Goal: Information Seeking & Learning: Learn about a topic

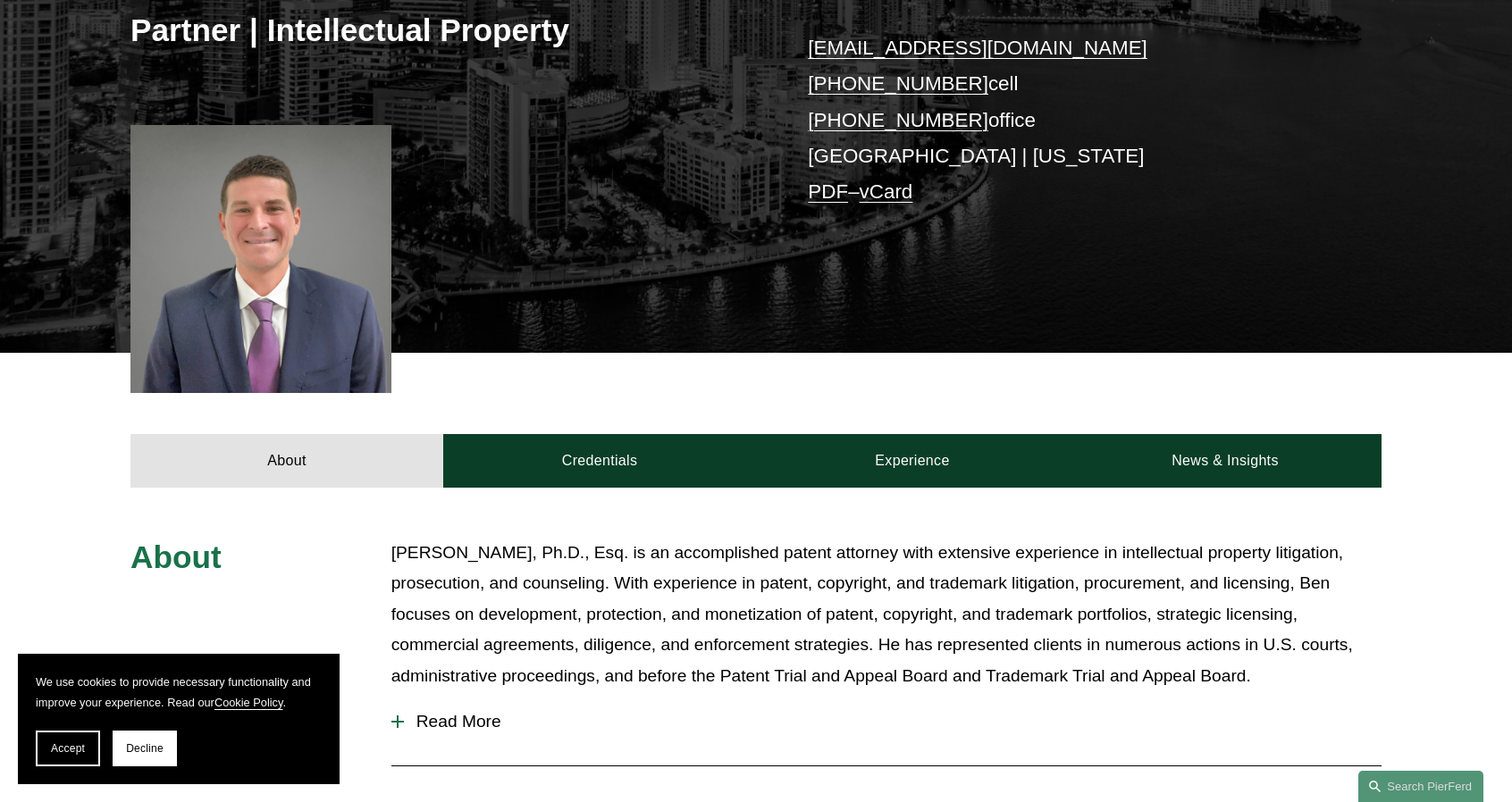
scroll to position [536, 0]
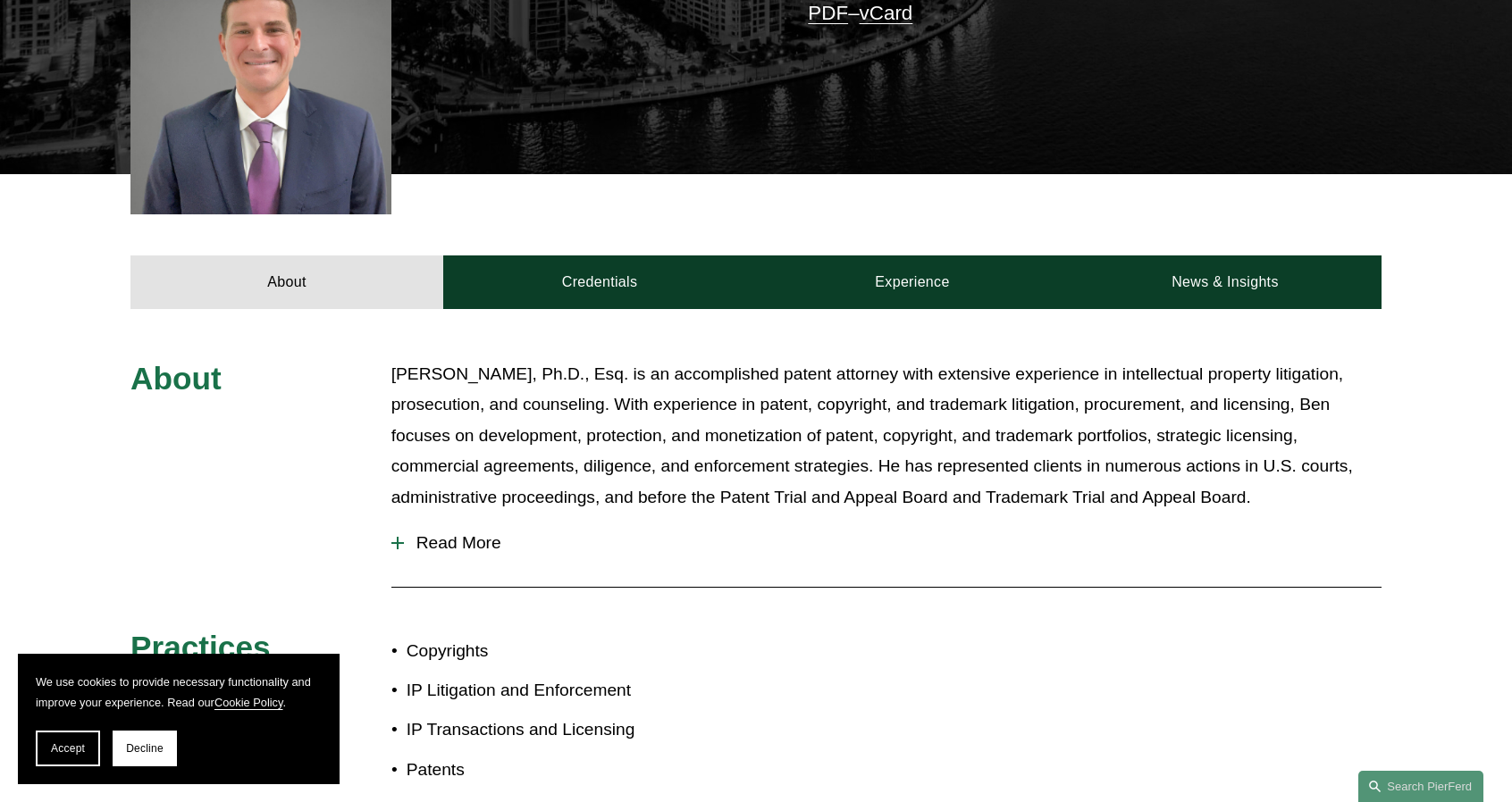
click at [661, 351] on div "About [PERSON_NAME], Ph.D., Esq. is an accomplished patent attorney with extens…" at bounding box center [756, 642] width 1512 height 665
click at [656, 327] on div "About [PERSON_NAME], Ph.D., Esq. is an accomplished patent attorney with extens…" at bounding box center [756, 642] width 1512 height 665
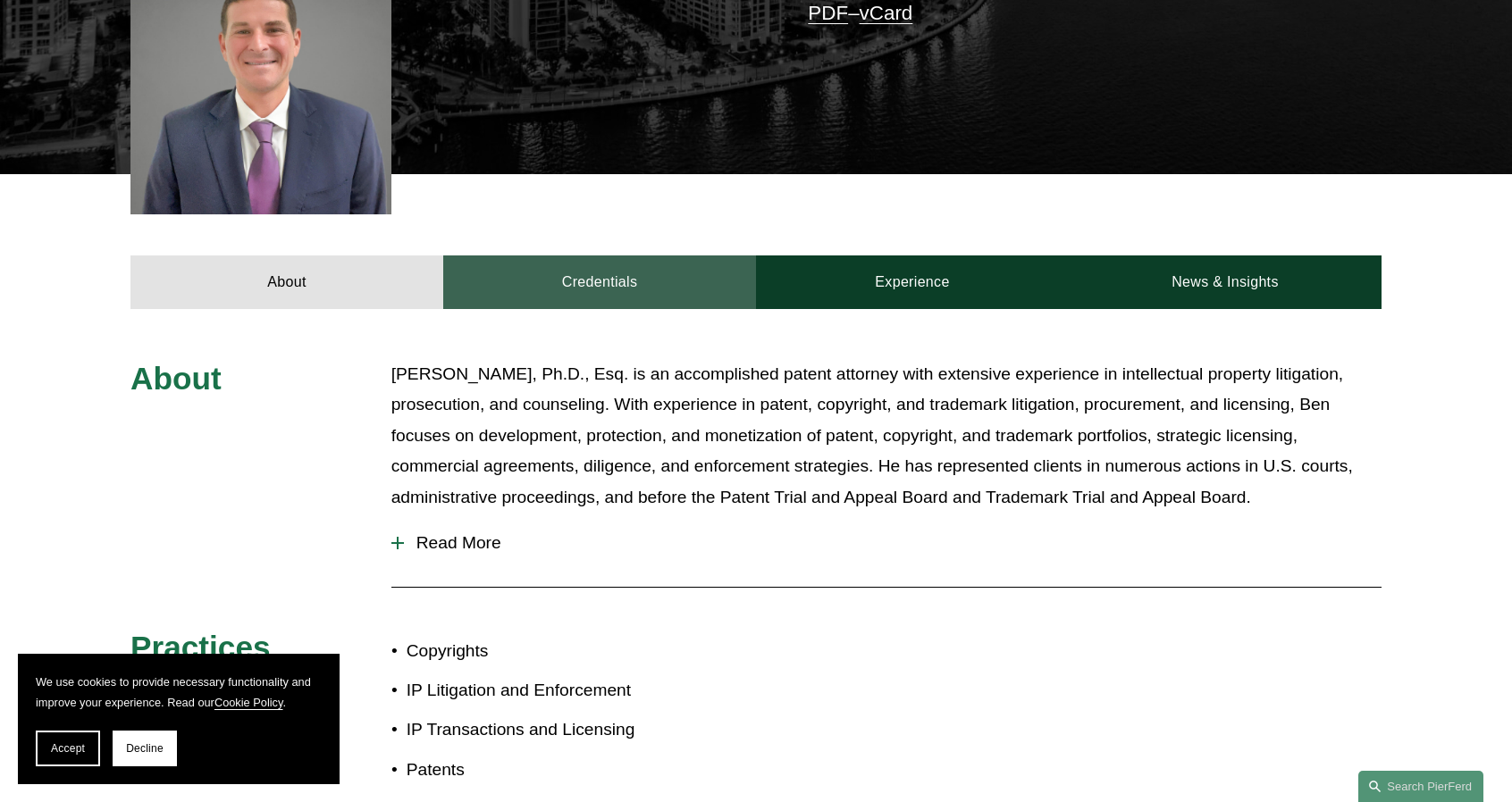
click at [653, 304] on link "Credentials" at bounding box center [599, 283] width 312 height 53
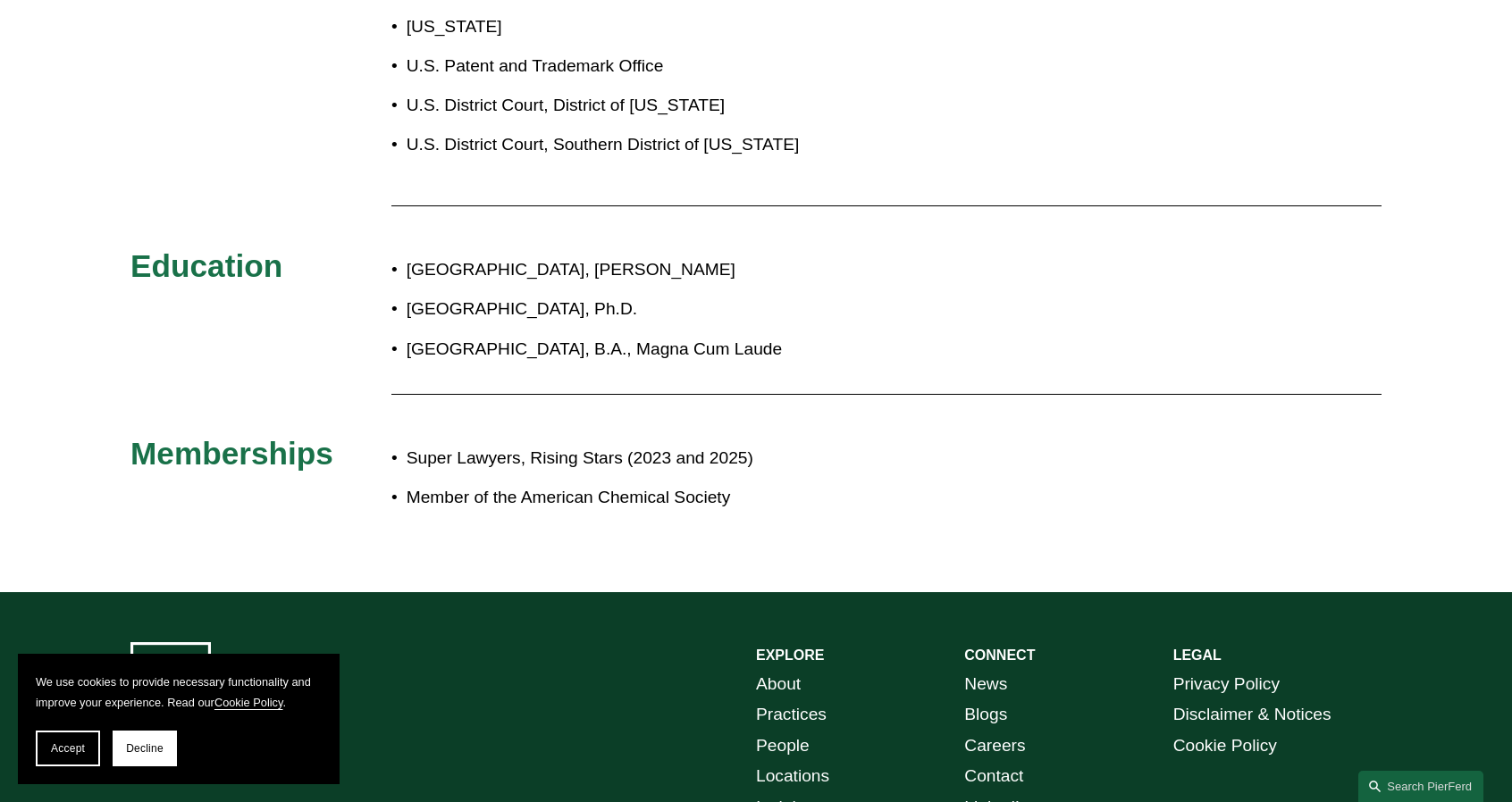
scroll to position [982, 0]
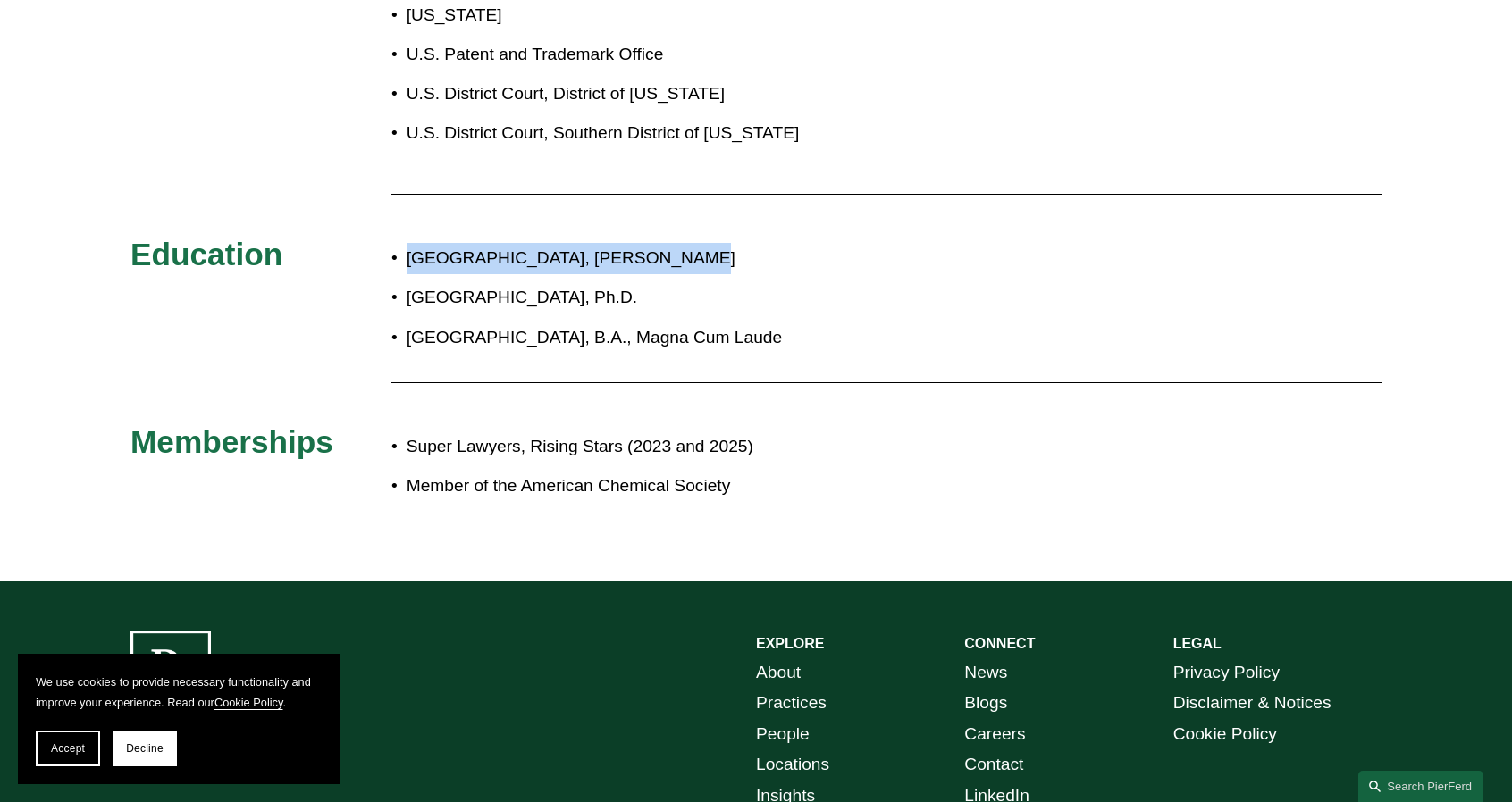
drag, startPoint x: 409, startPoint y: 264, endPoint x: 650, endPoint y: 263, distance: 241.0
click at [650, 263] on p "[GEOGRAPHIC_DATA], [PERSON_NAME]" at bounding box center [816, 258] width 819 height 32
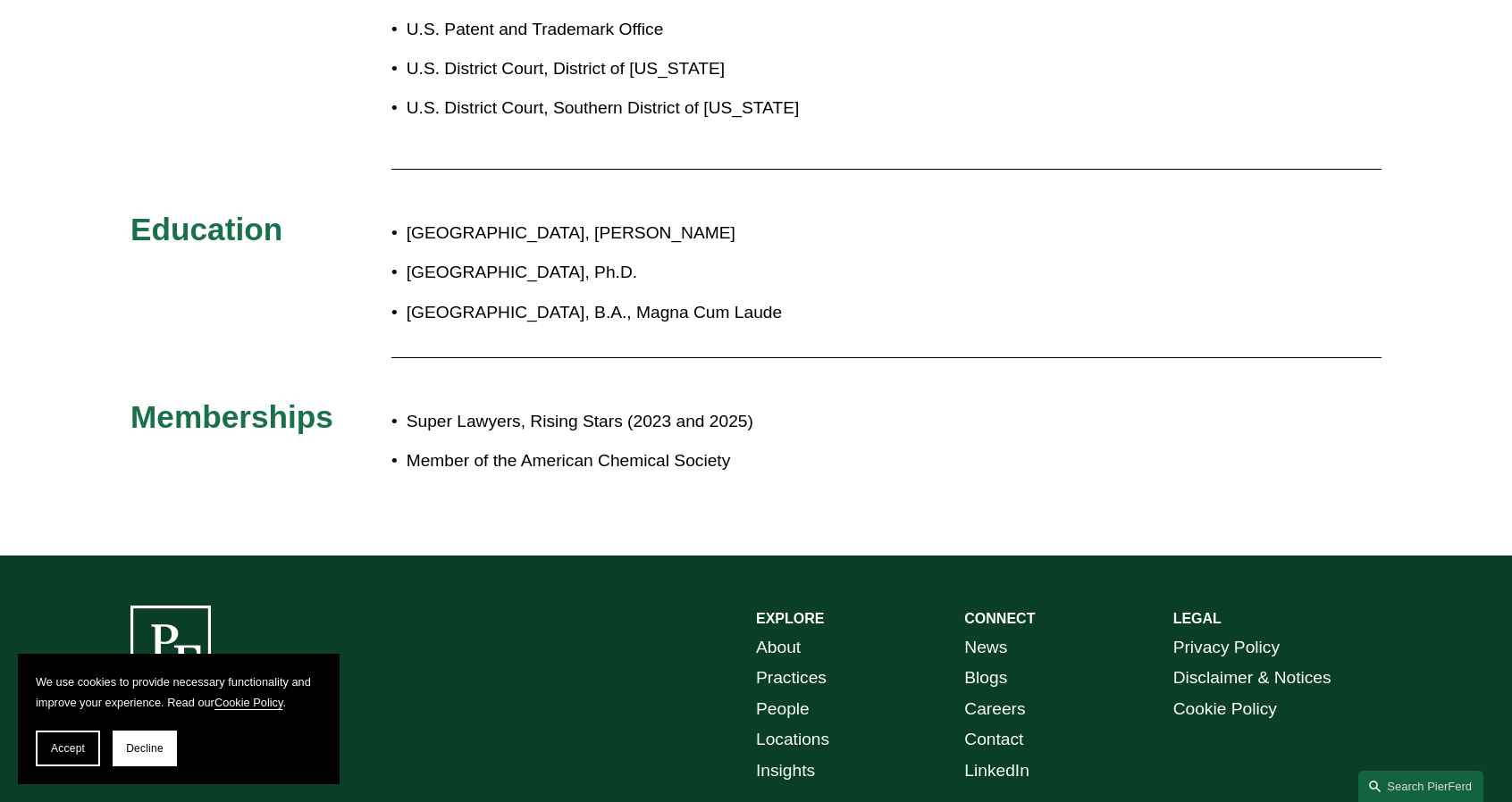
scroll to position [536, 0]
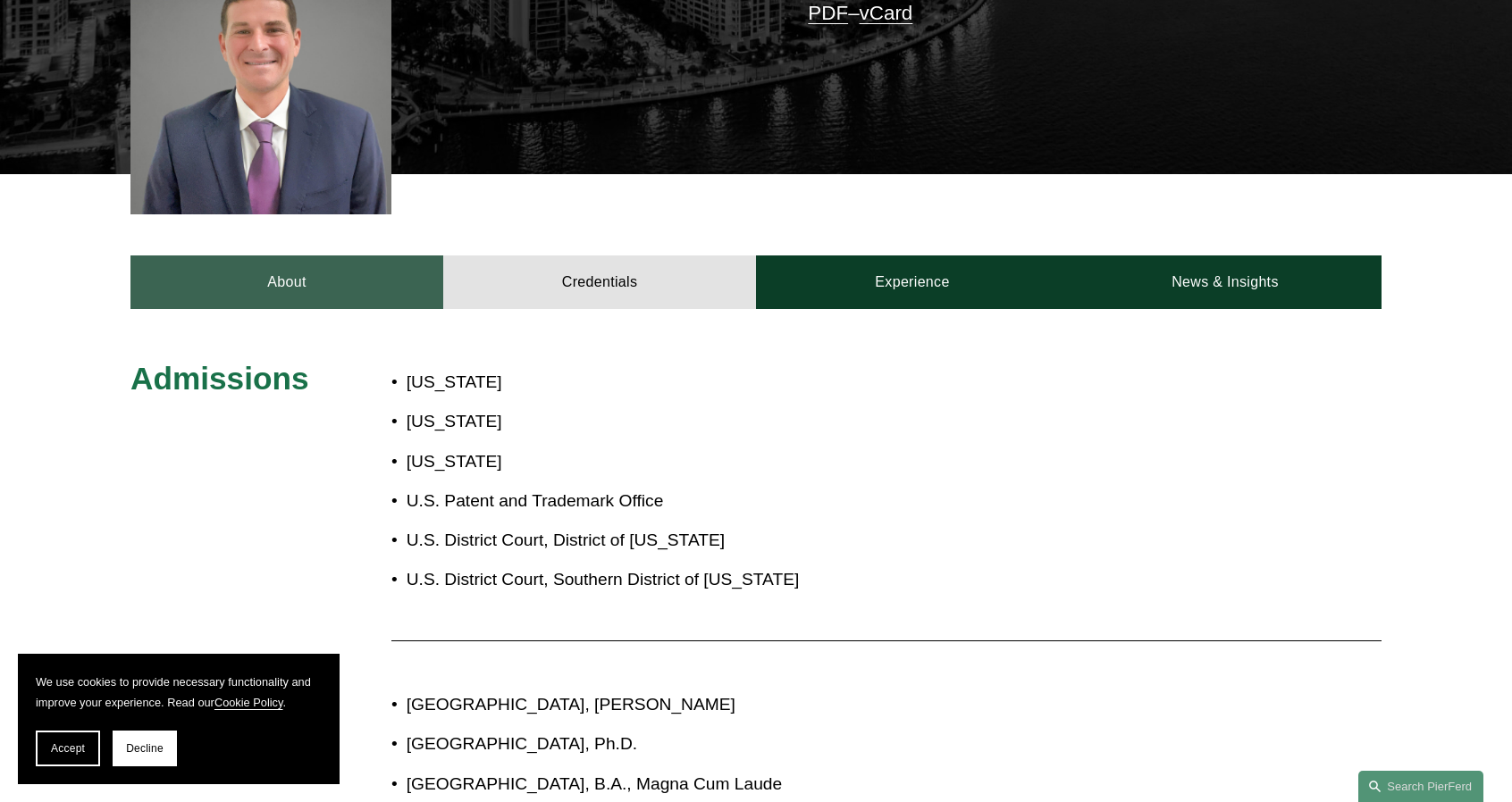
click at [339, 273] on link "About" at bounding box center [287, 283] width 312 height 53
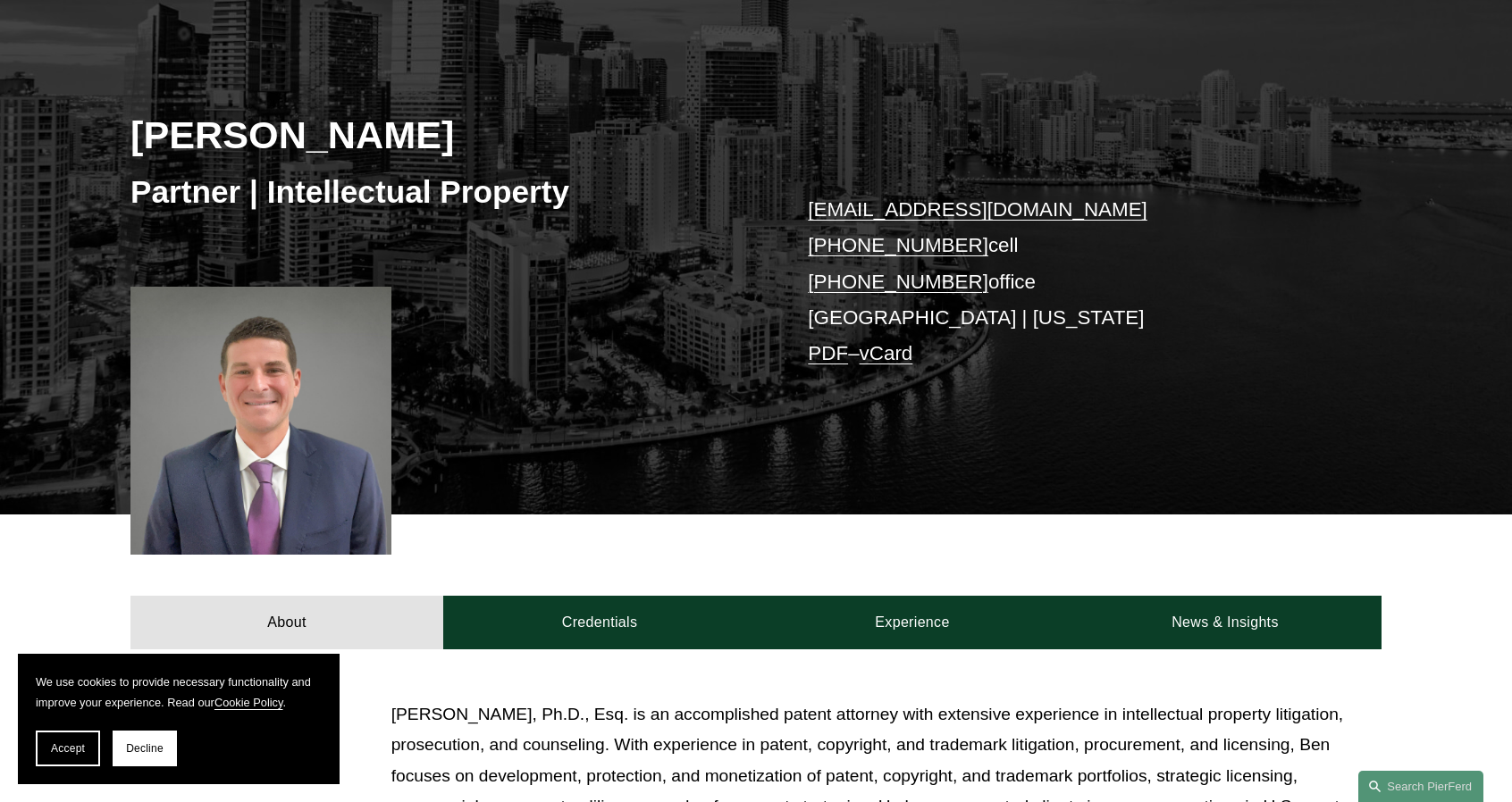
scroll to position [179, 0]
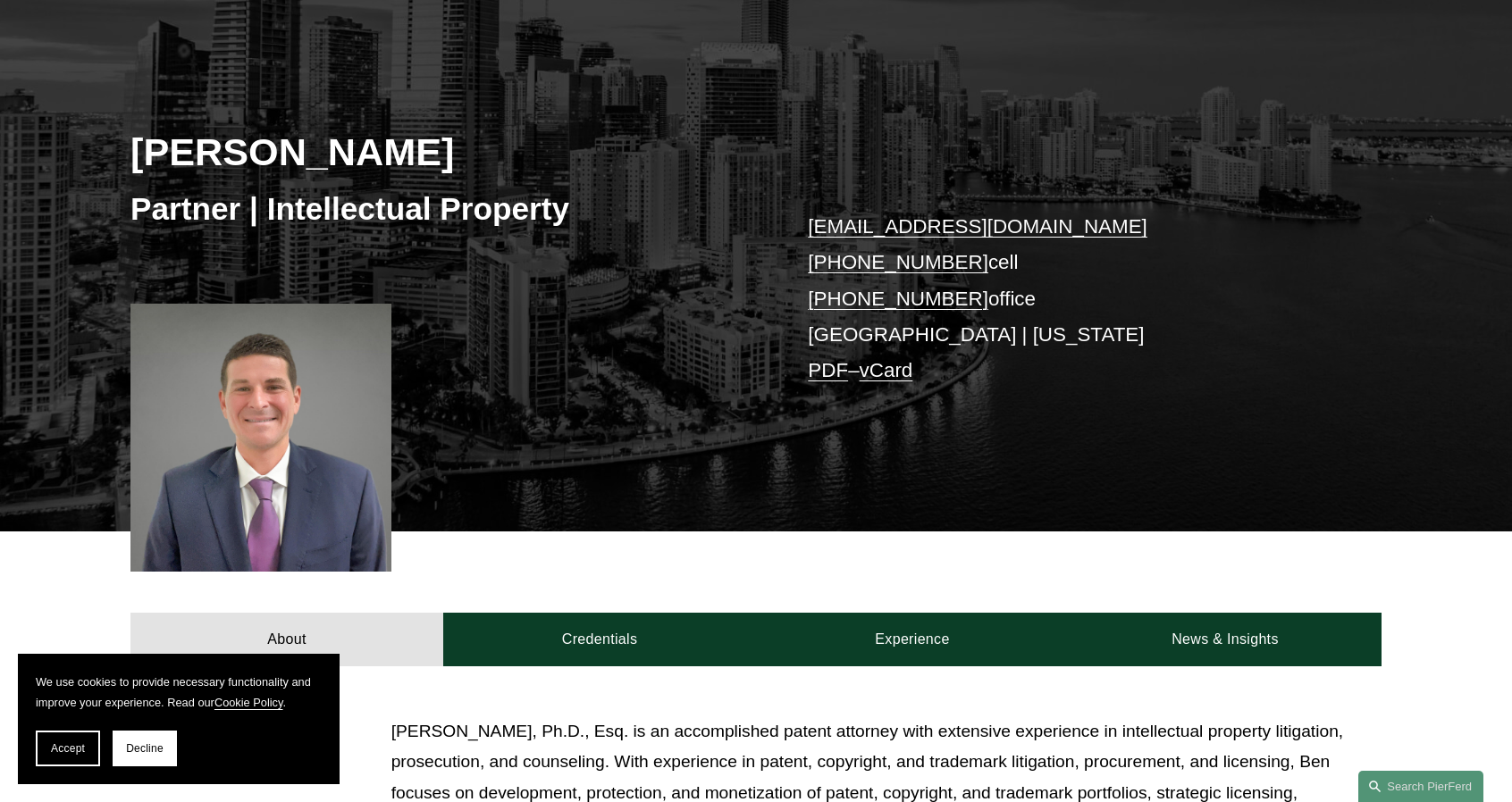
click at [829, 376] on link "PDF" at bounding box center [828, 369] width 40 height 22
click at [892, 381] on link "vCard" at bounding box center [886, 369] width 53 height 22
click at [806, 374] on div "[PERSON_NAME] Partner | Intellectual Property [EMAIL_ADDRESS][DOMAIN_NAME] [PHO…" at bounding box center [756, 276] width 1512 height 511
click at [817, 374] on link "PDF" at bounding box center [828, 369] width 40 height 22
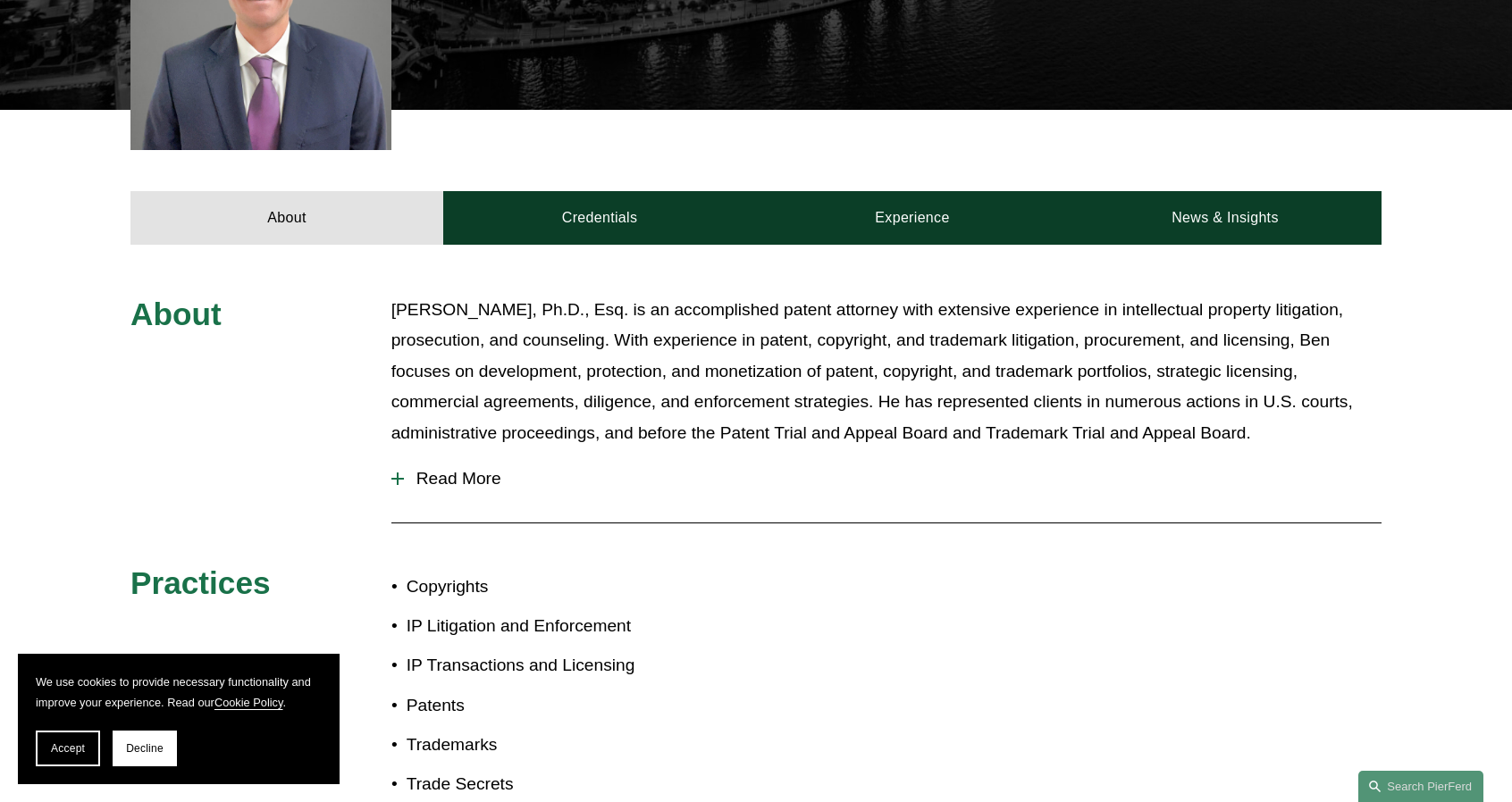
scroll to position [536, 0]
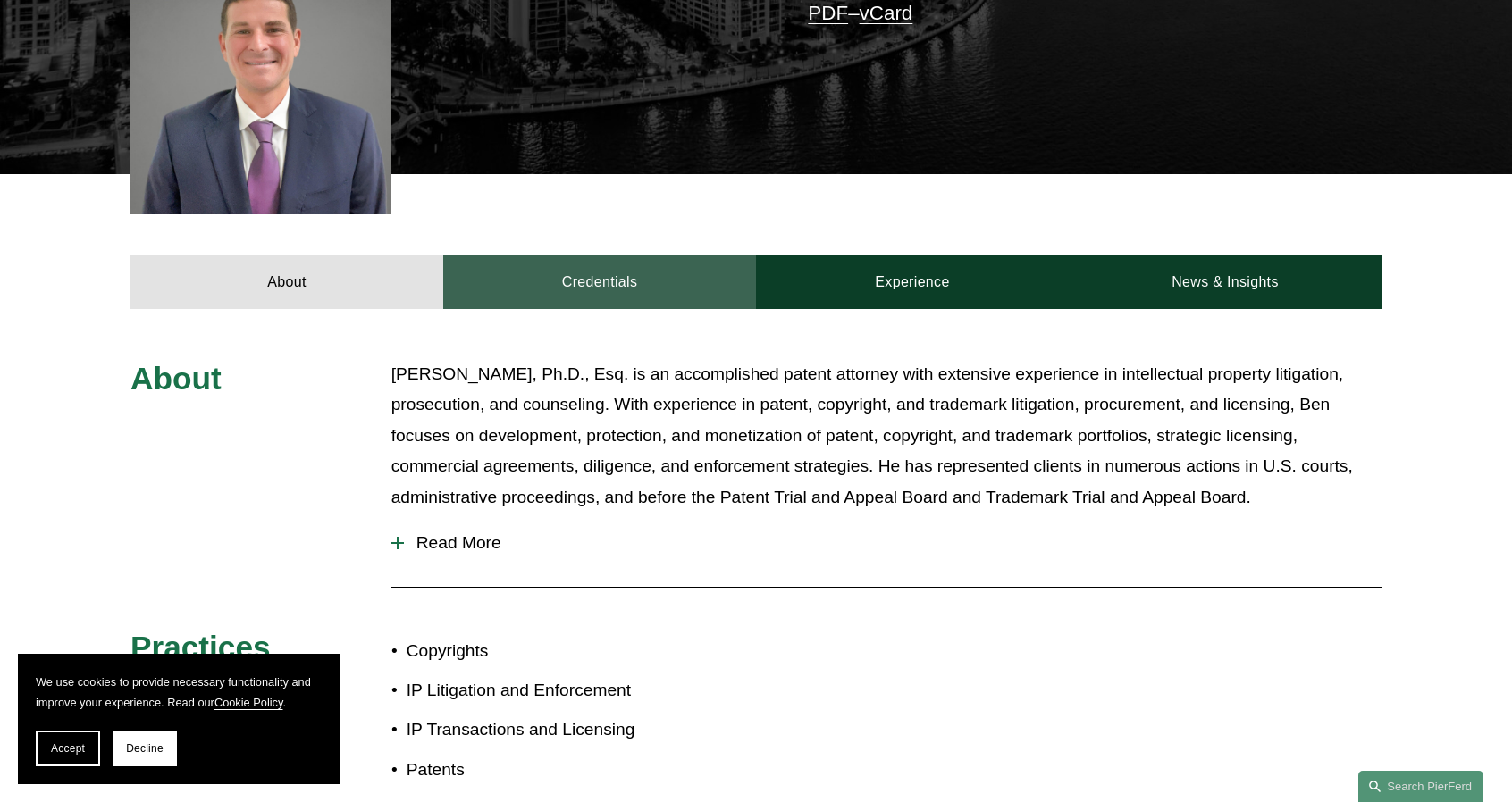
click at [627, 265] on link "Credentials" at bounding box center [599, 283] width 312 height 53
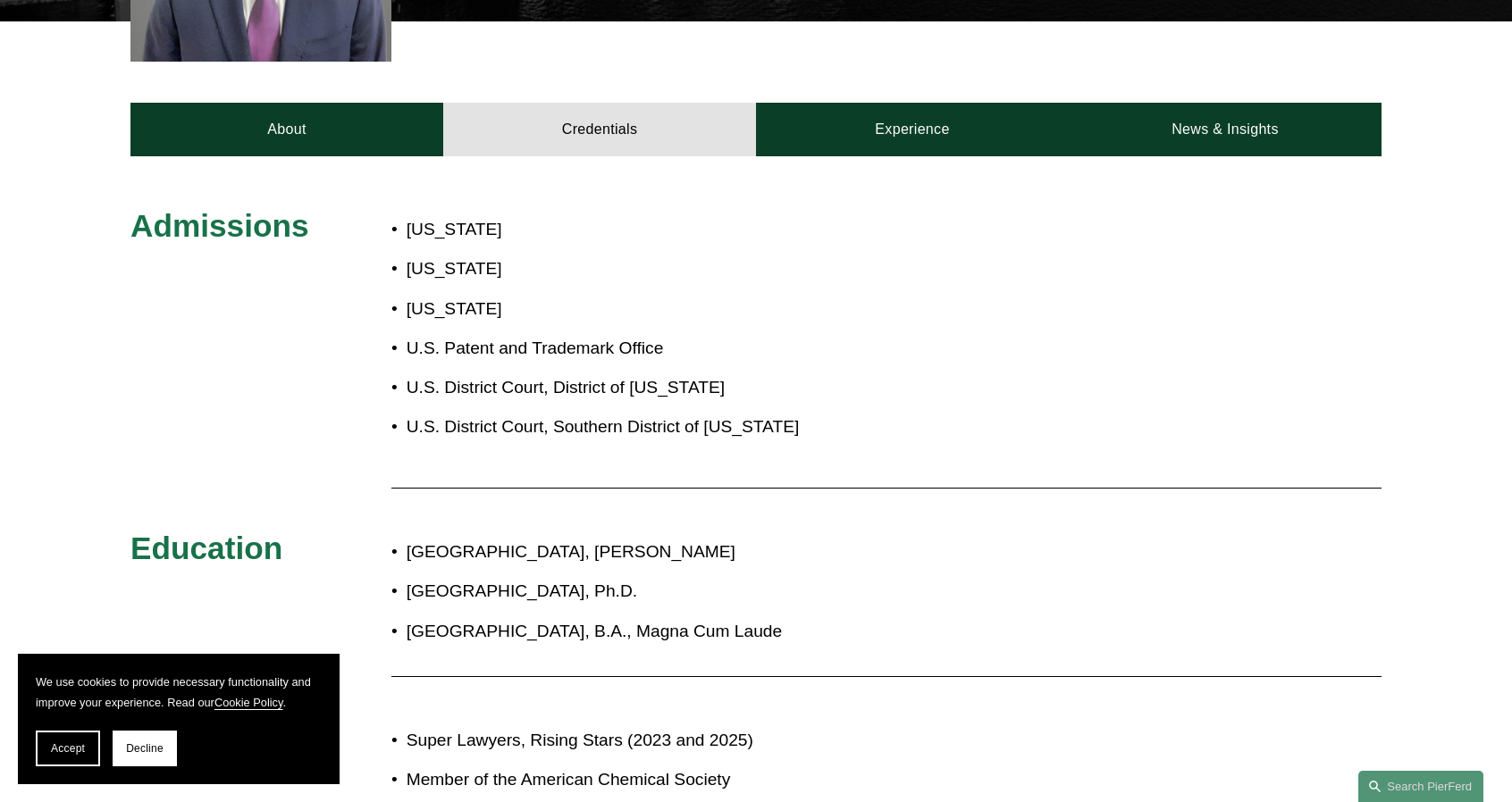
scroll to position [625, 0]
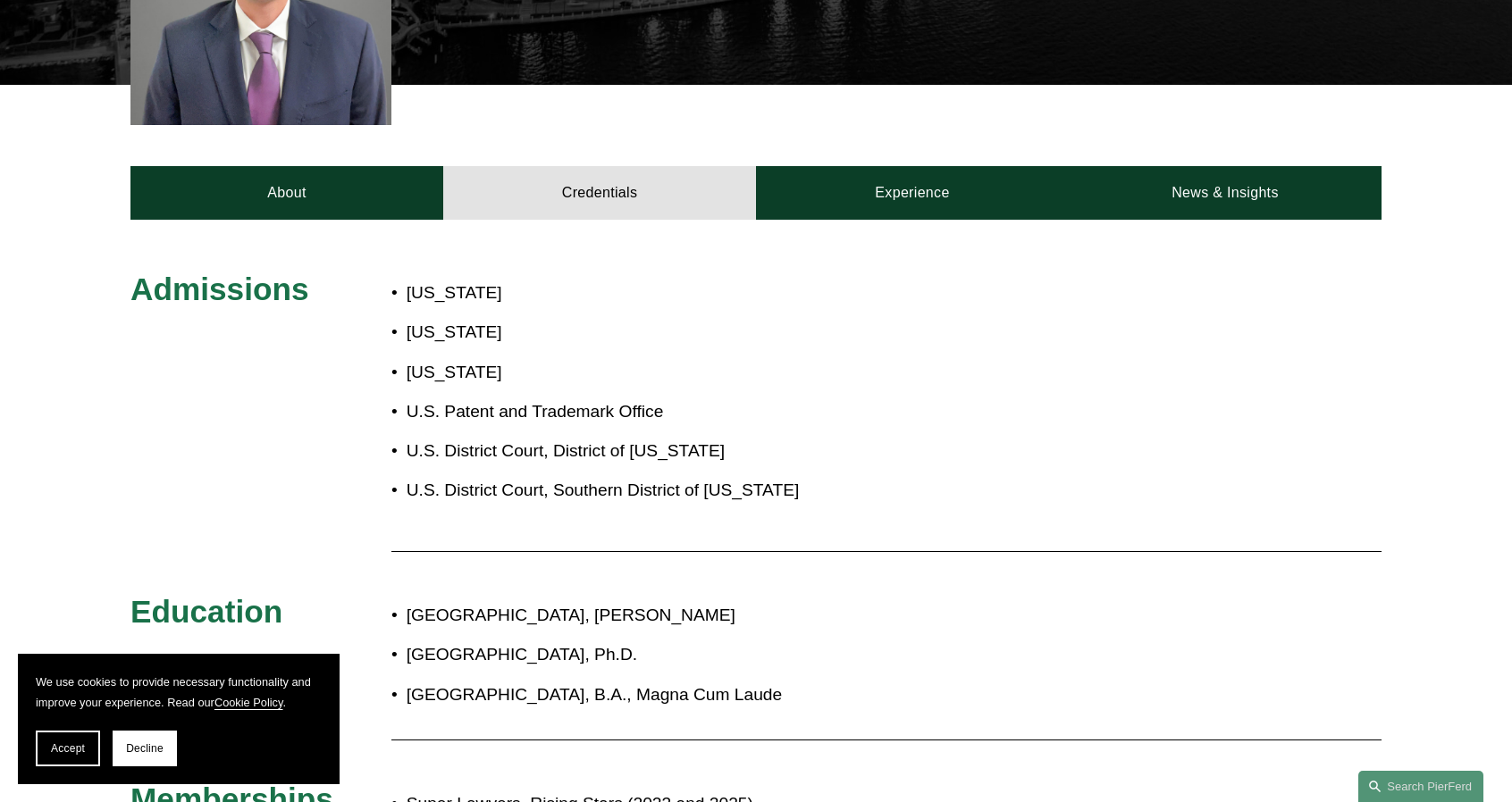
click at [408, 231] on div "Admissions [US_STATE] [US_STATE] [US_STATE] U.S. Patent and Trademark Office U.…" at bounding box center [756, 579] width 1512 height 718
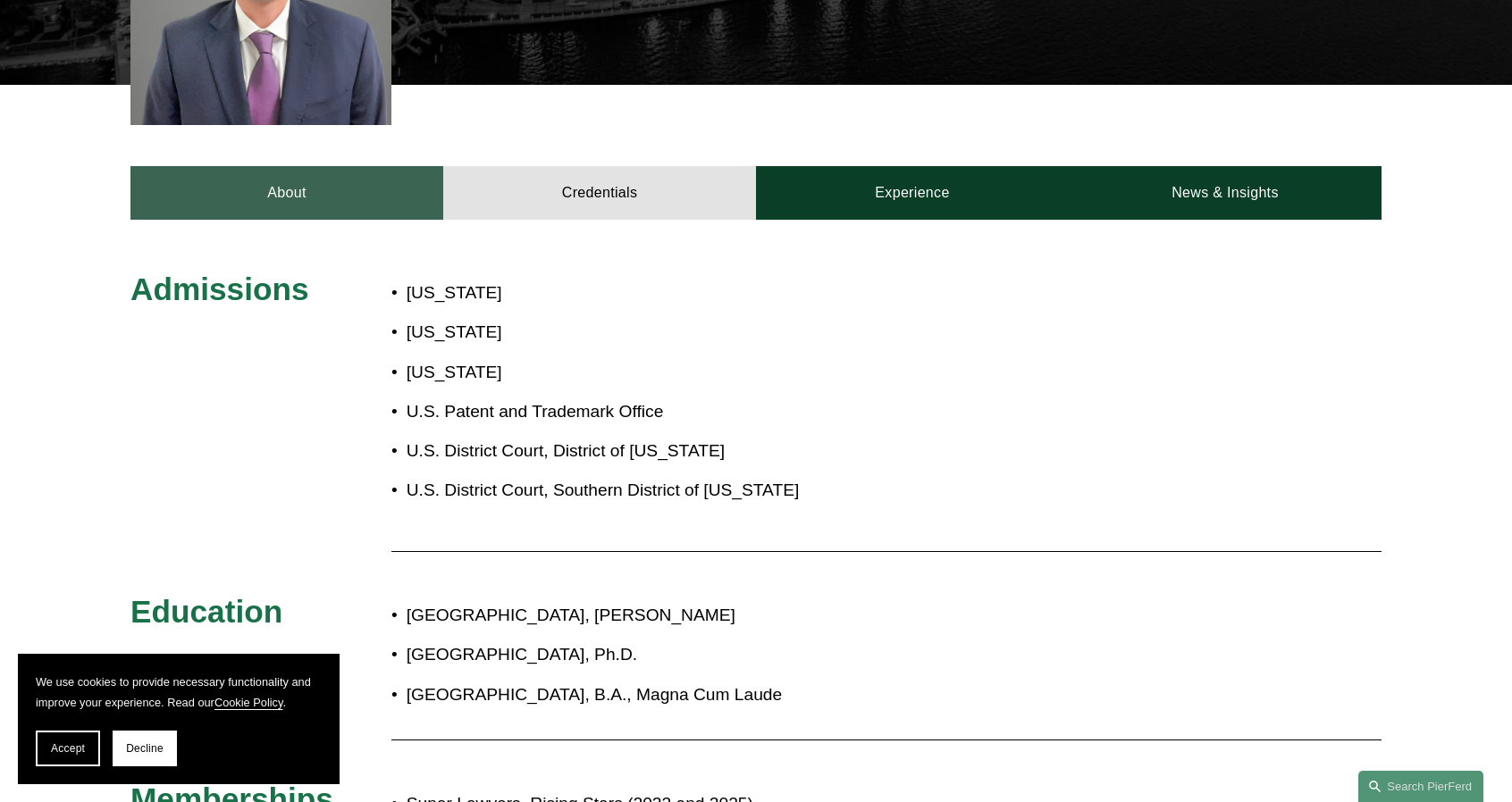
click at [421, 210] on link "About" at bounding box center [287, 193] width 312 height 53
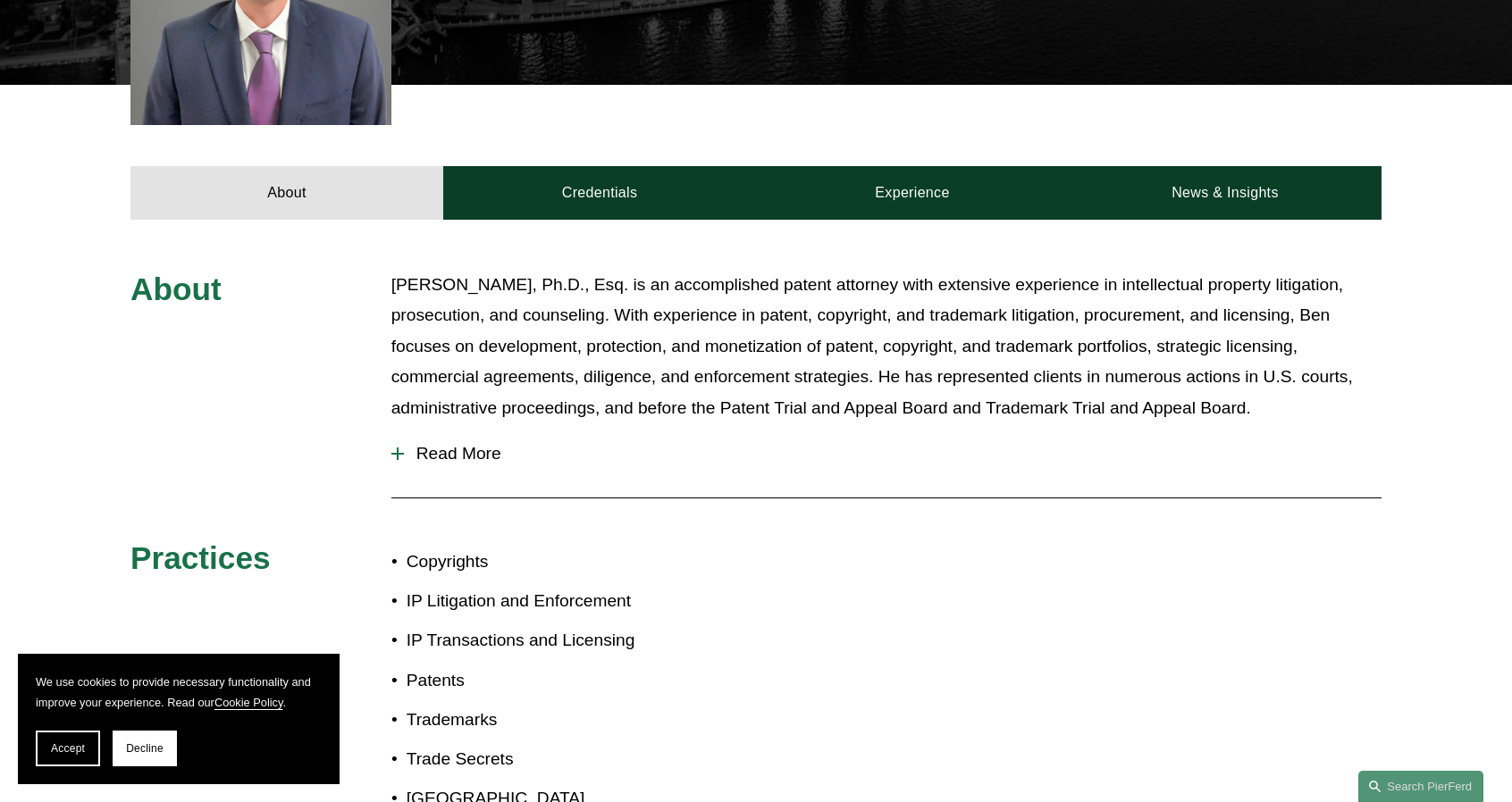
click at [477, 455] on span "Read More" at bounding box center [892, 454] width 977 height 20
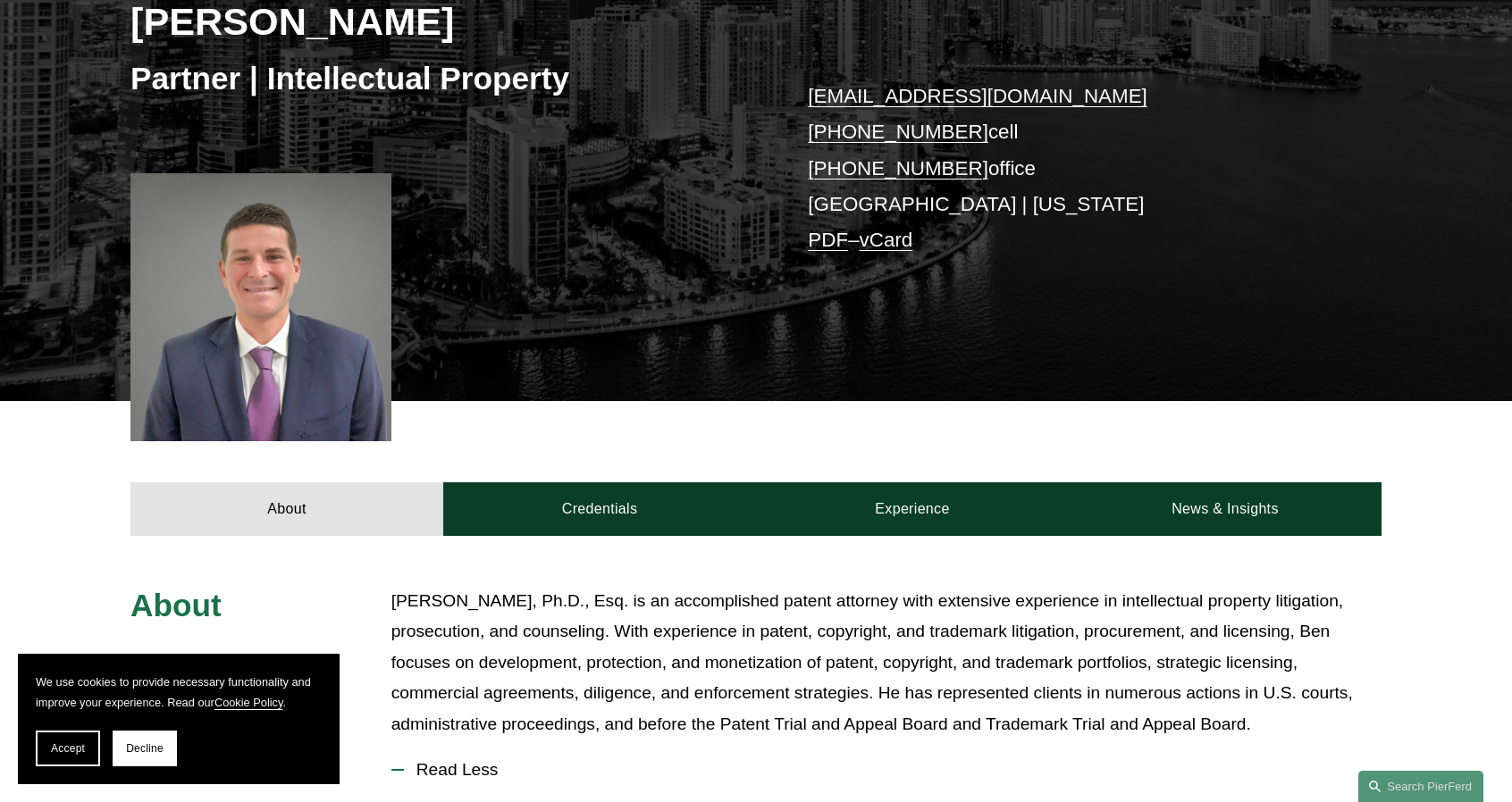
scroll to position [268, 0]
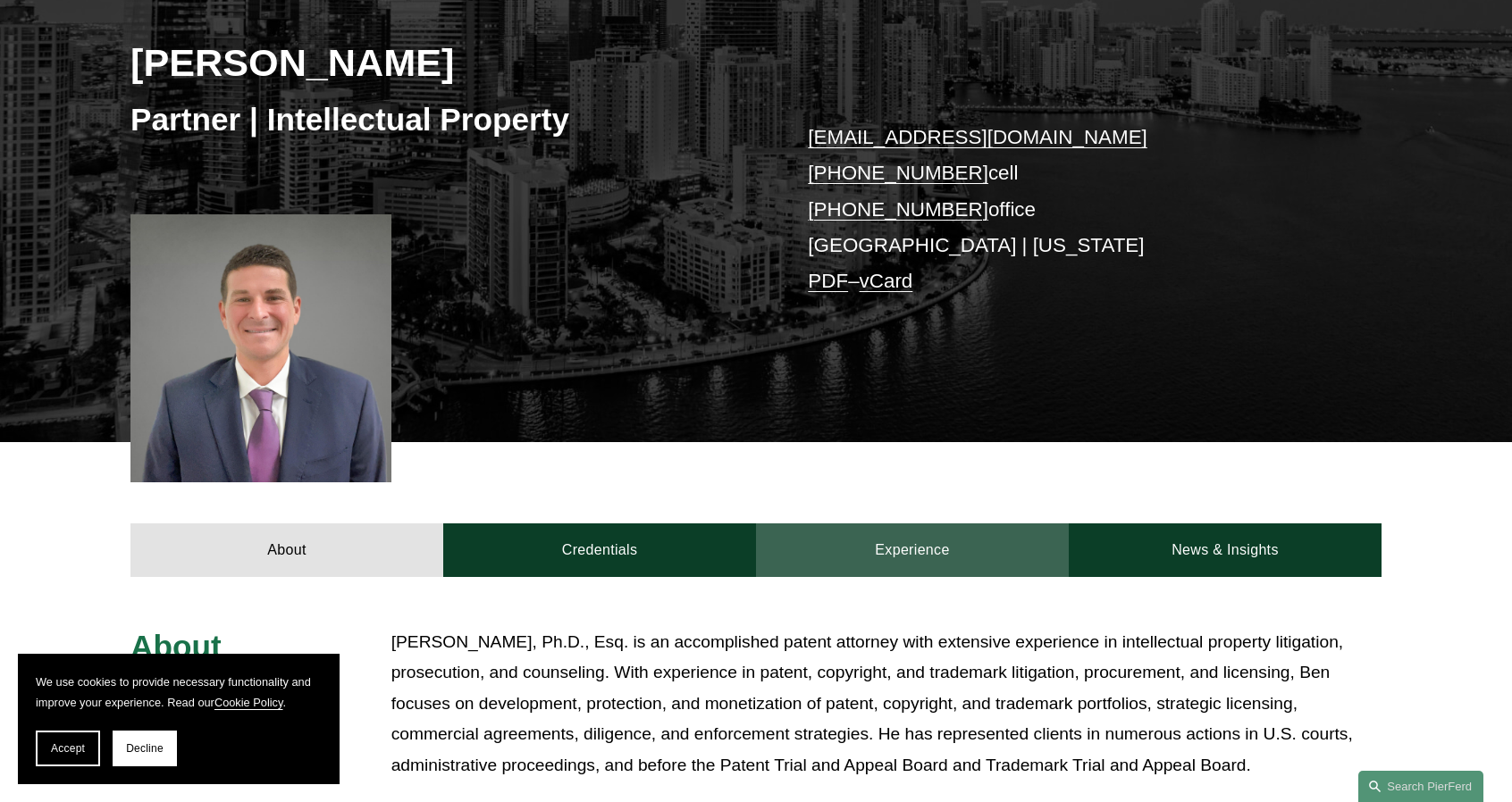
click at [950, 572] on link "Experience" at bounding box center [911, 550] width 312 height 53
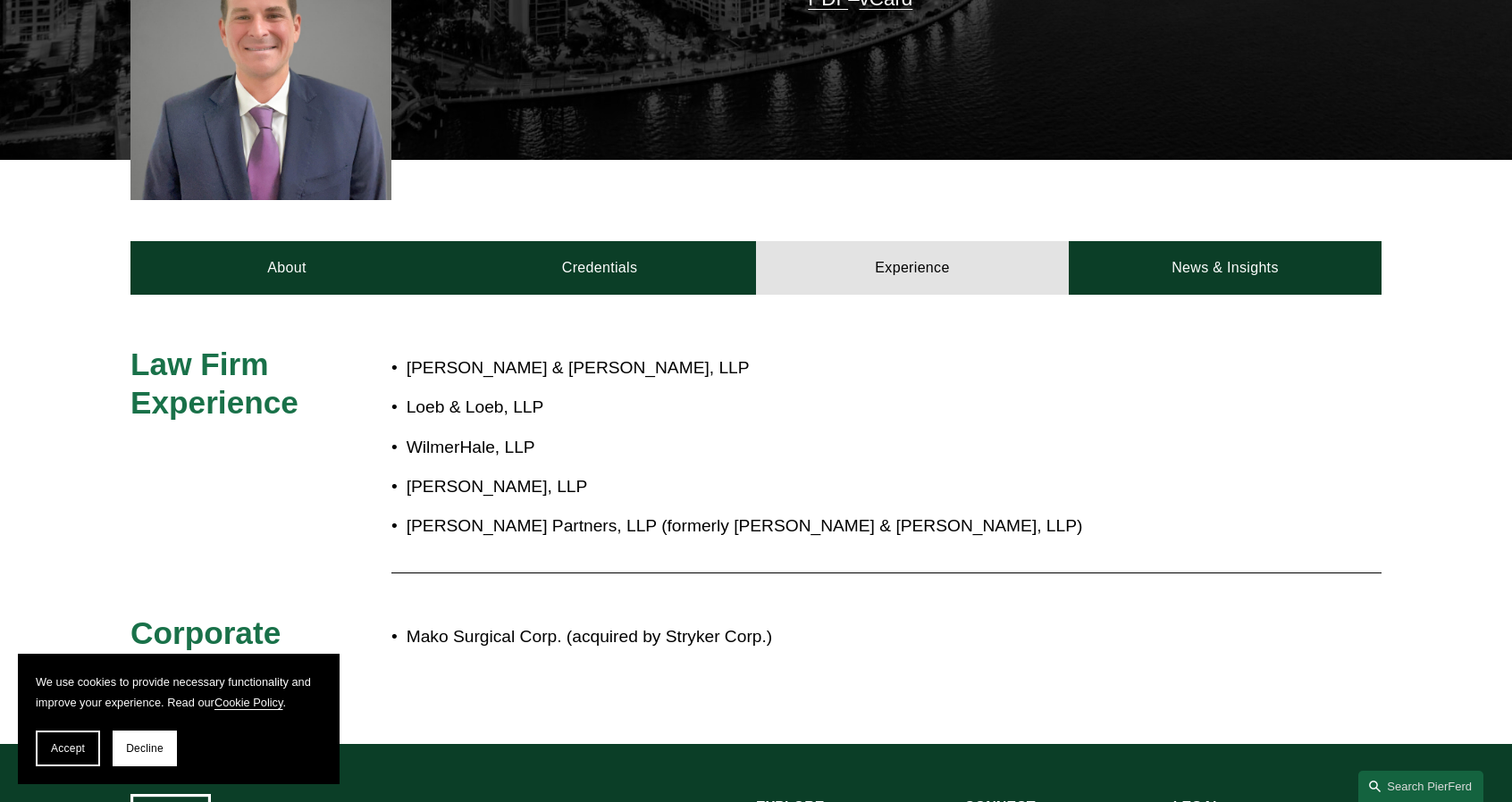
scroll to position [714, 0]
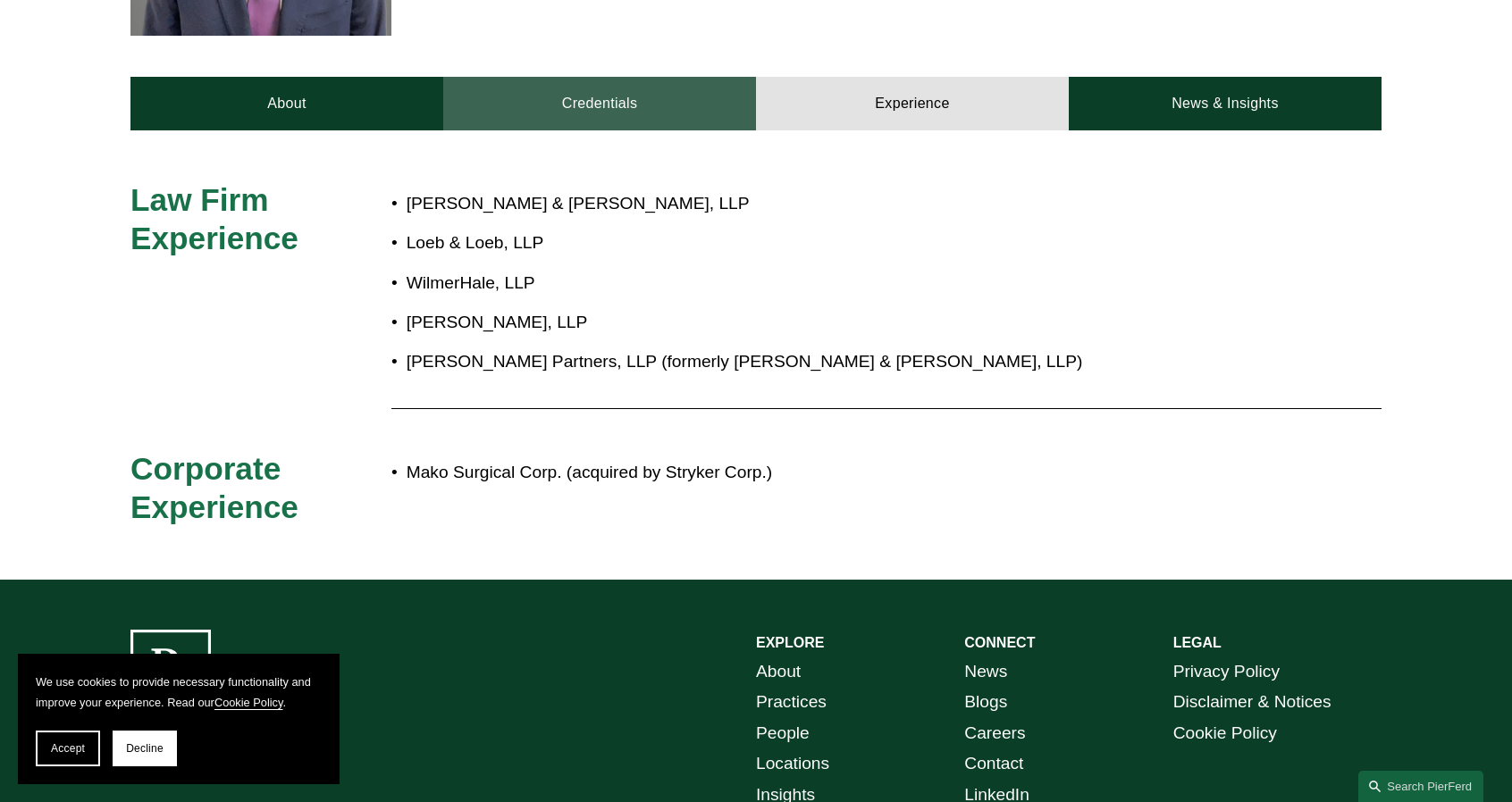
click at [731, 111] on link "Credentials" at bounding box center [599, 103] width 312 height 53
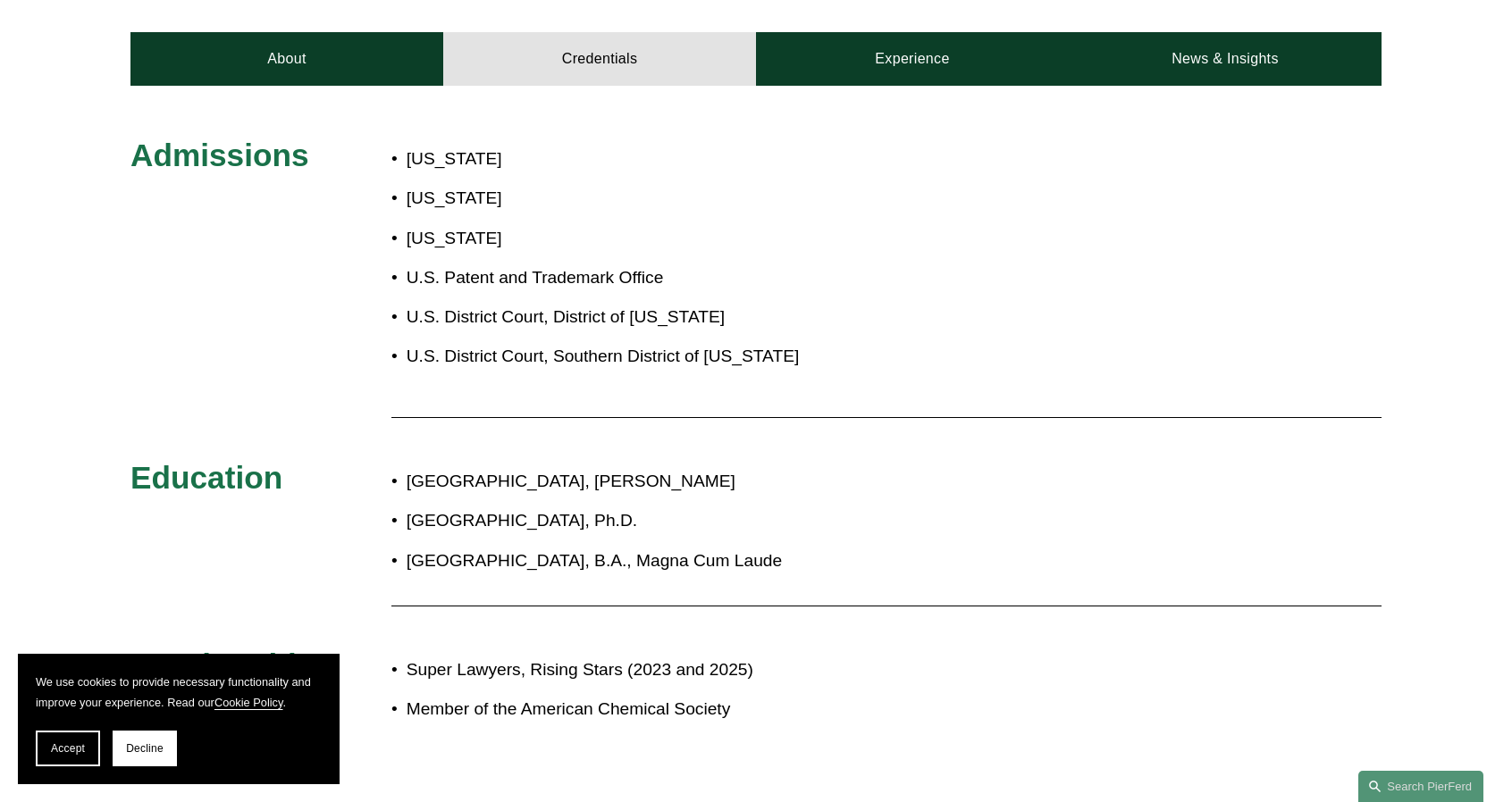
scroll to position [536, 0]
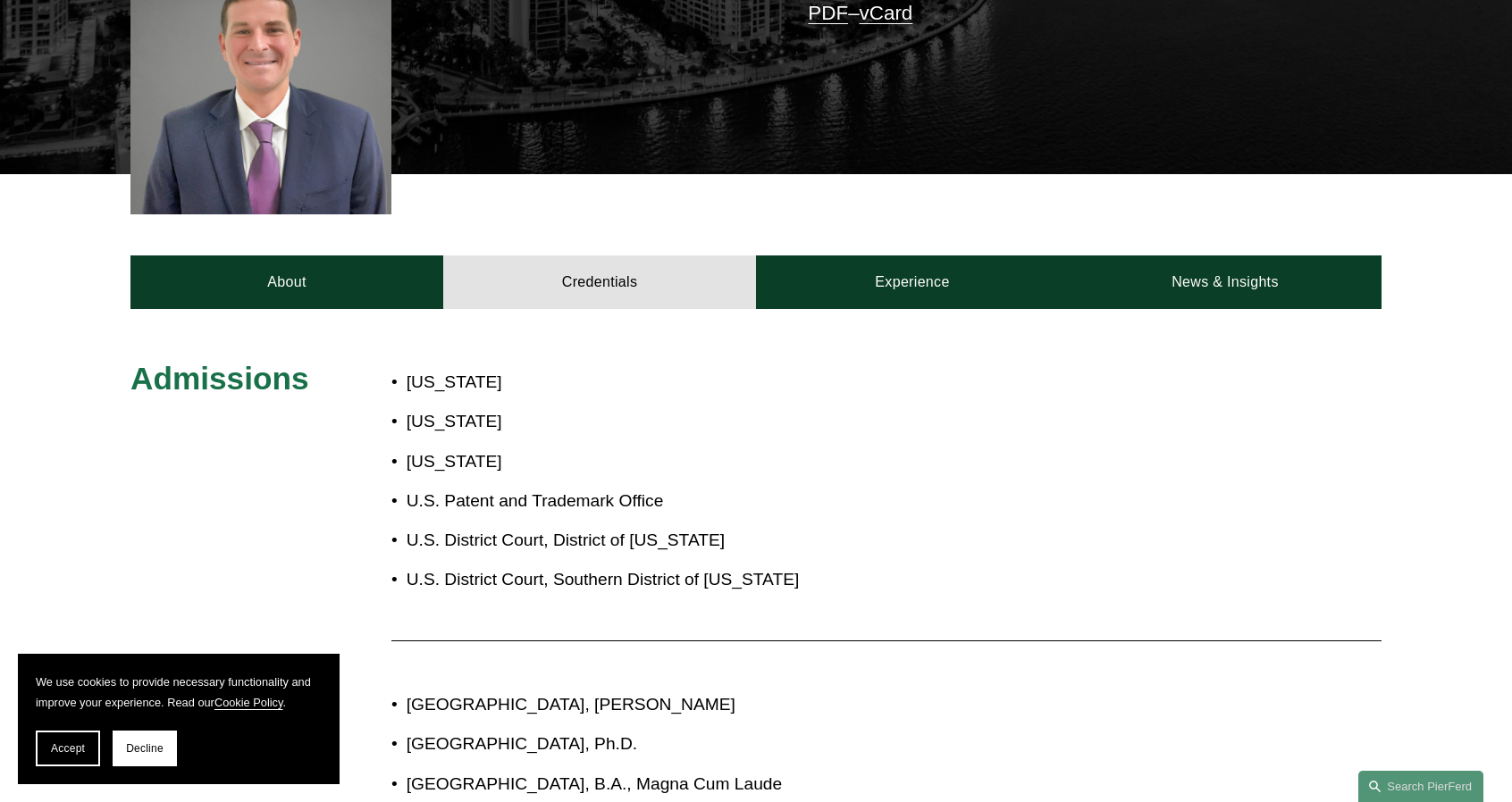
click at [1197, 319] on div "Admissions [US_STATE] [US_STATE] [US_STATE] U.S. Patent and Trademark Office U.…" at bounding box center [756, 668] width 1512 height 718
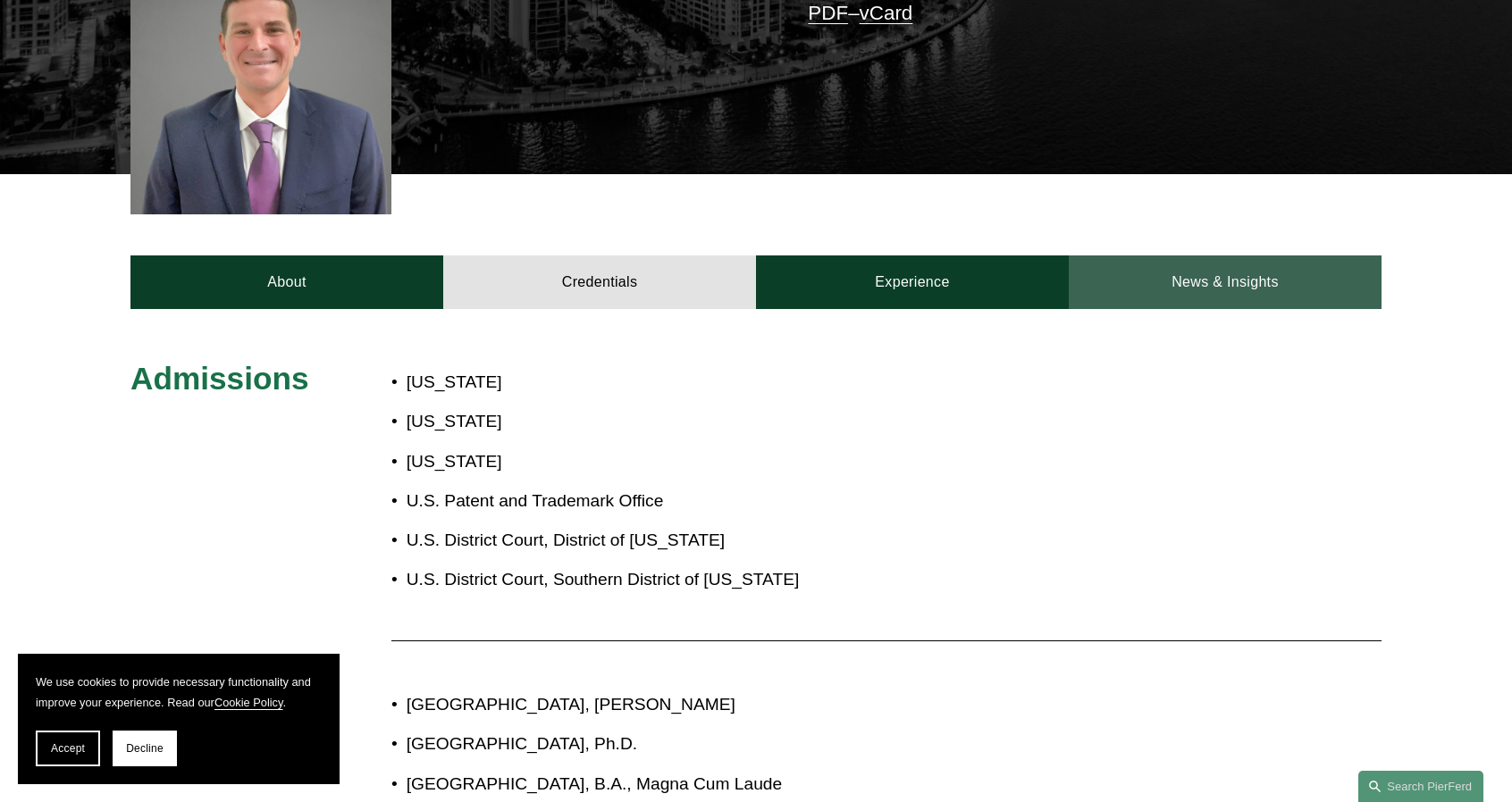
click at [1188, 294] on link "News & Insights" at bounding box center [1225, 283] width 312 height 53
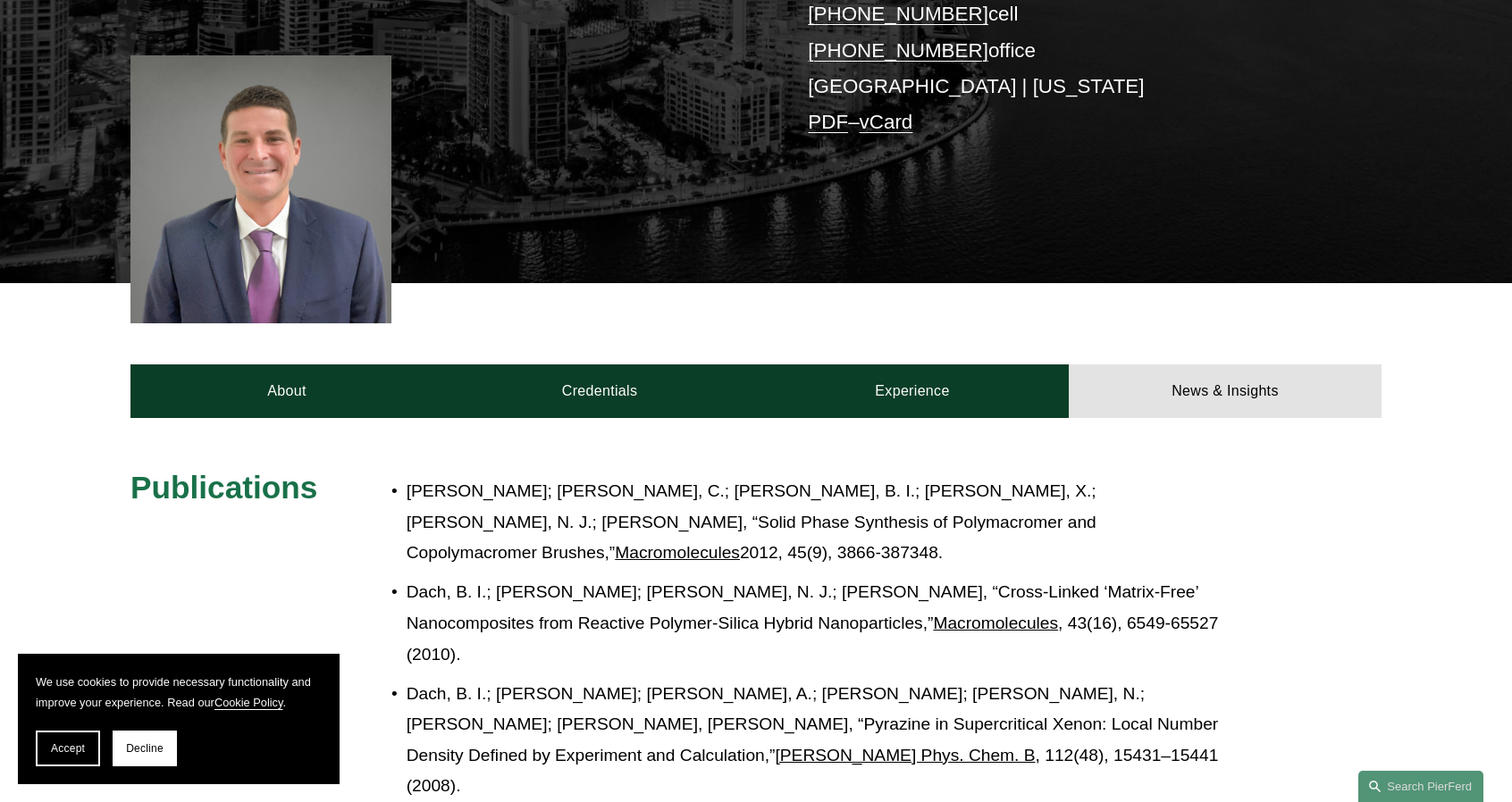
scroll to position [357, 0]
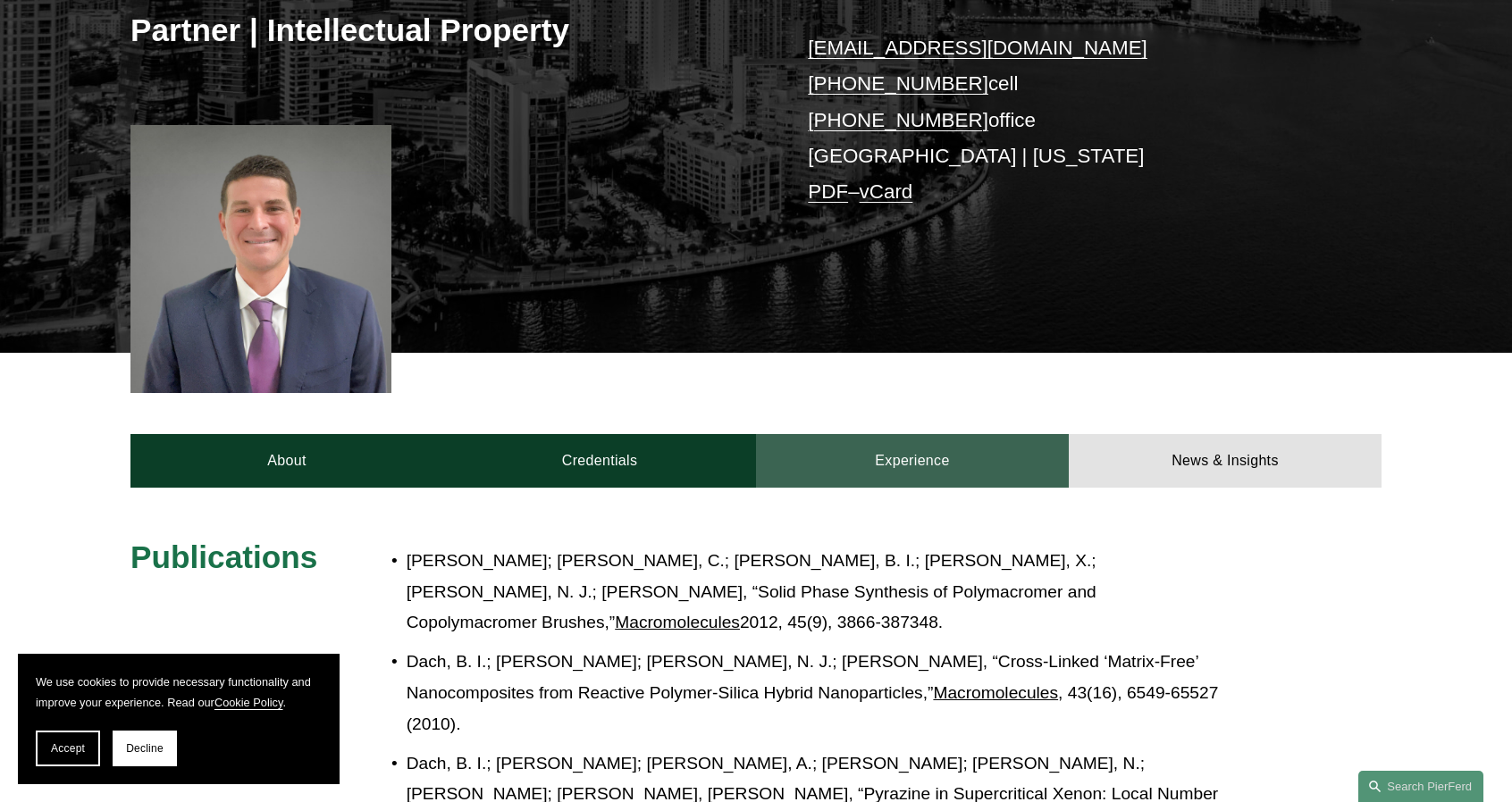
click at [959, 452] on link "Experience" at bounding box center [911, 461] width 312 height 53
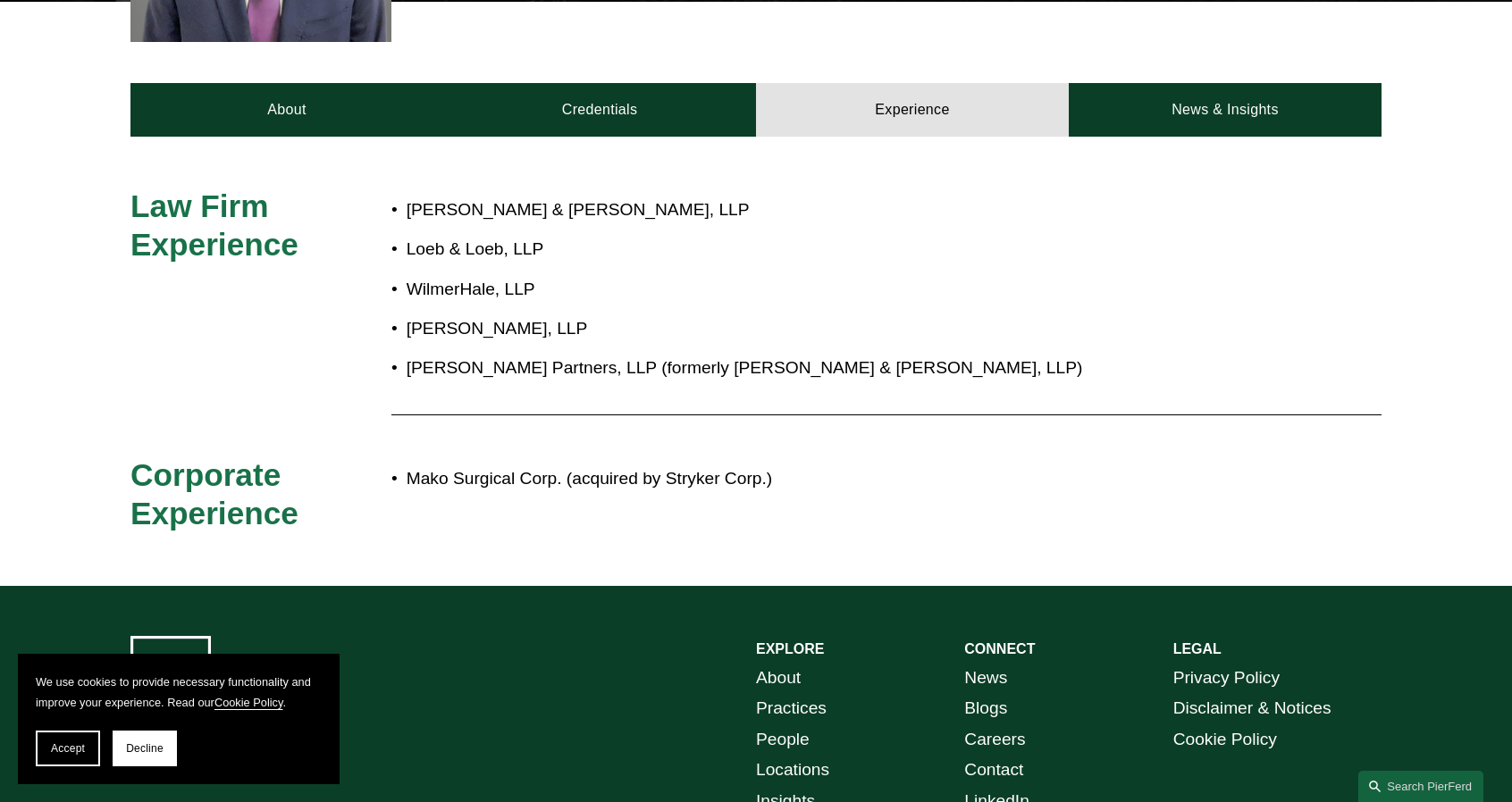
scroll to position [714, 0]
